Goal: Information Seeking & Learning: Learn about a topic

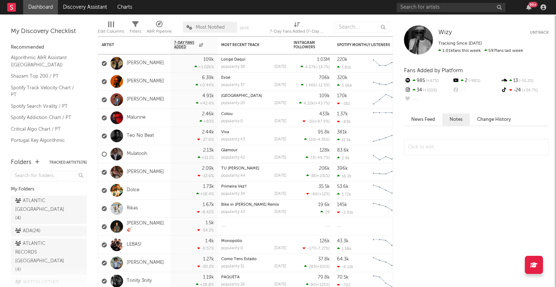
click at [525, 9] on div "99 +" at bounding box center [529, 7] width 11 height 6
click at [530, 8] on icon "button" at bounding box center [529, 7] width 5 height 6
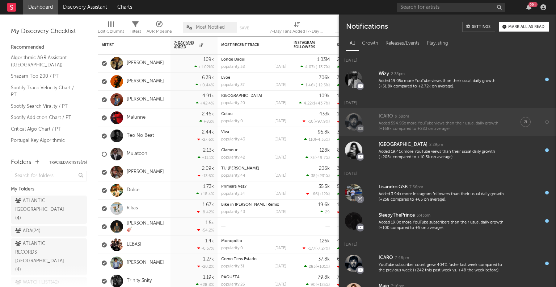
click at [483, 120] on div "ICARO 9:38pm" at bounding box center [443, 116] width 128 height 9
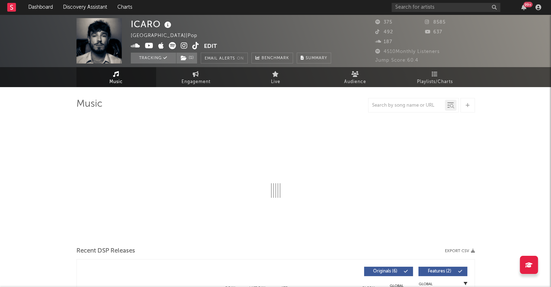
select select "1w"
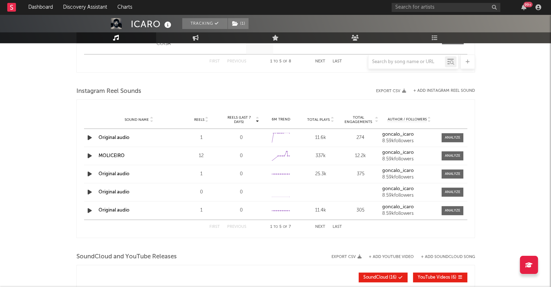
scroll to position [647, 0]
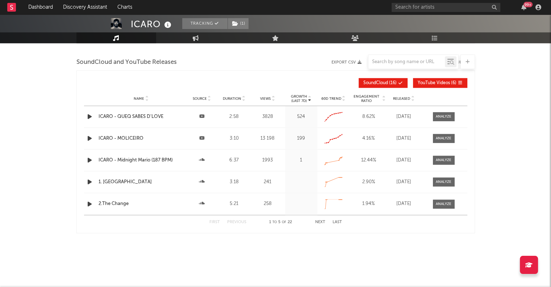
click at [391, 82] on span "SoundCloud ( 16 )" at bounding box center [379, 83] width 33 height 4
